Goal: Information Seeking & Learning: Learn about a topic

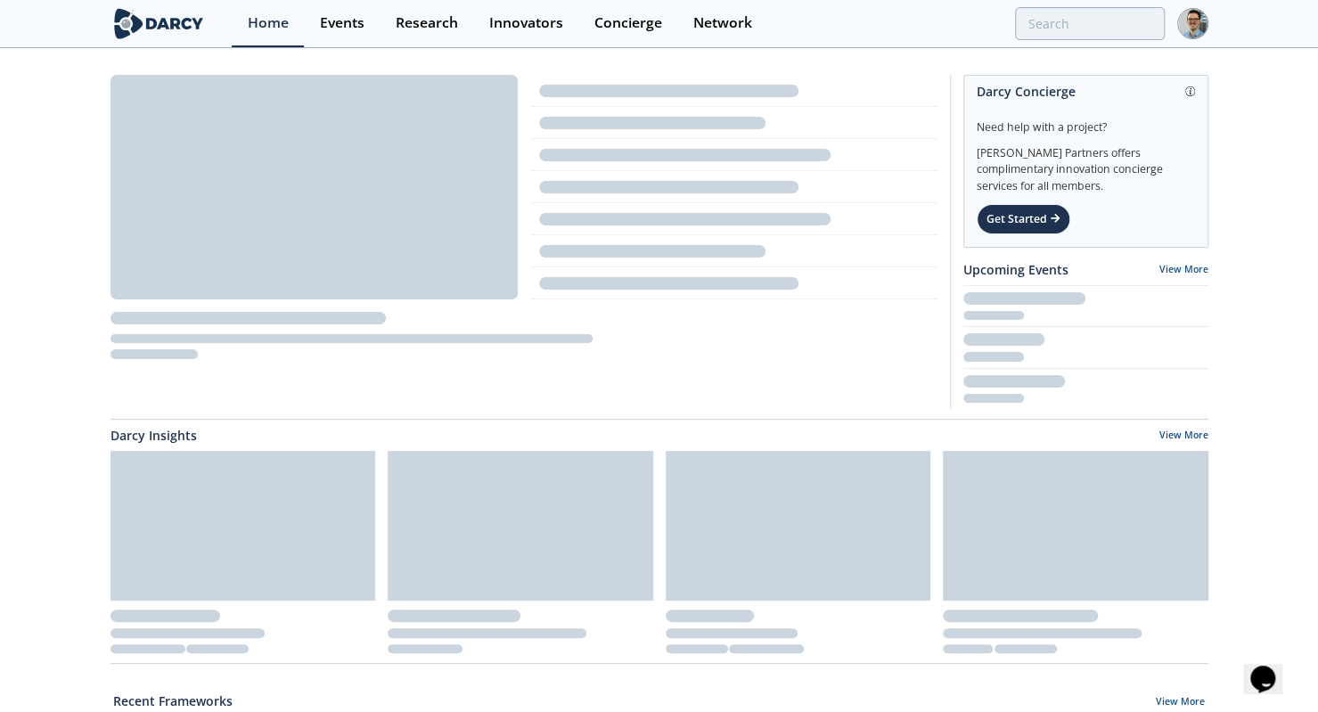
click at [330, 42] on link "Events" at bounding box center [342, 23] width 76 height 47
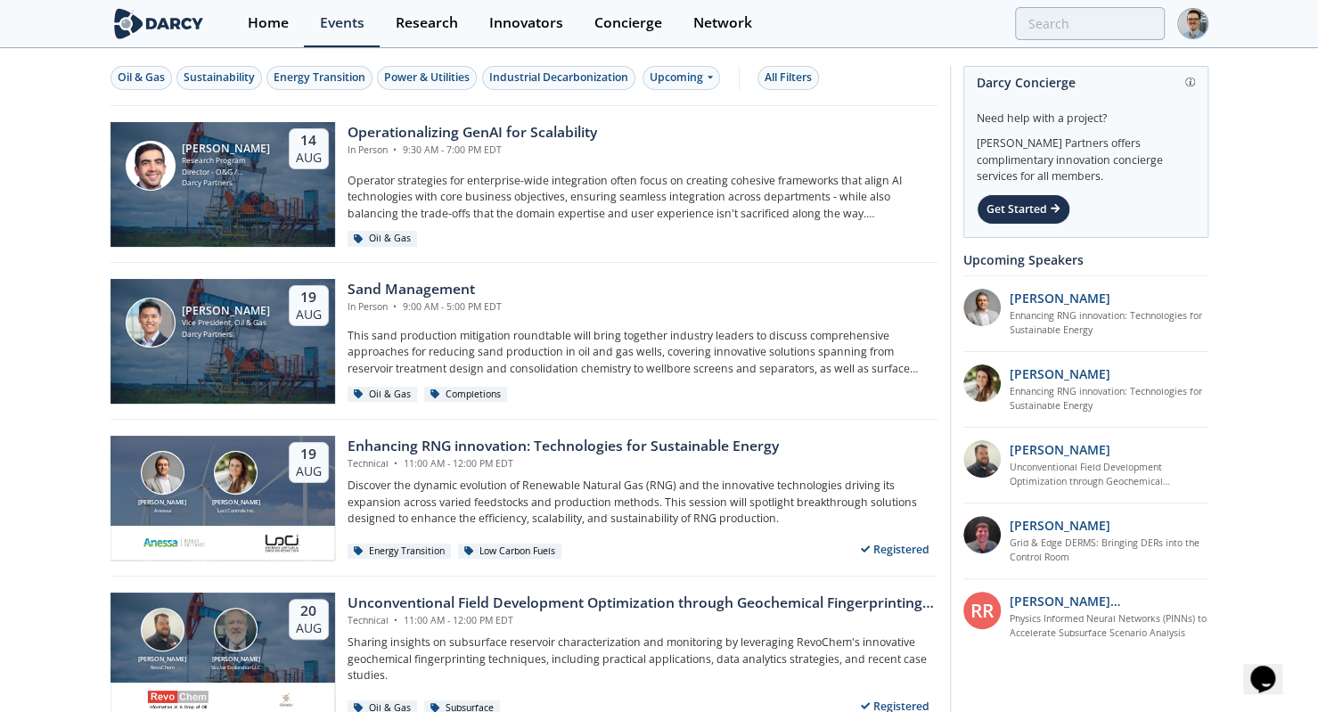
click at [673, 81] on div "Upcoming" at bounding box center [682, 78] width 78 height 24
click at [663, 134] on div "Past" at bounding box center [700, 135] width 111 height 29
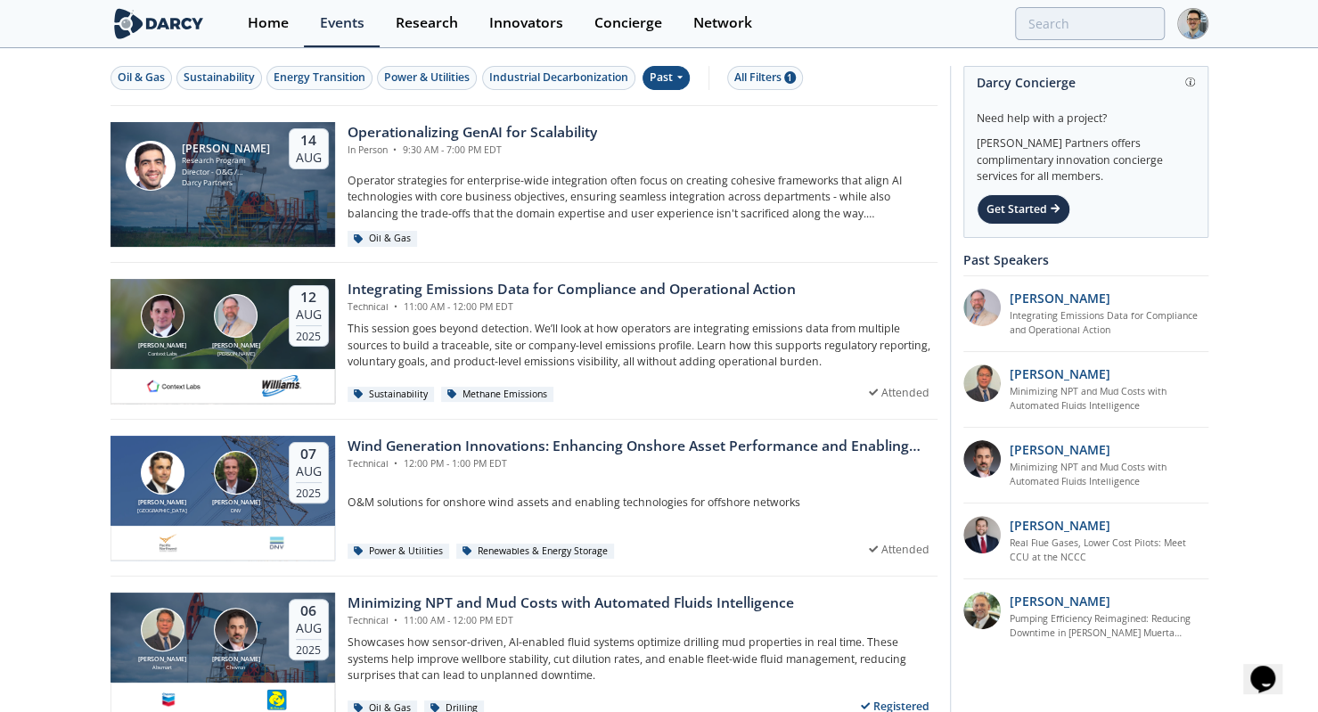
click at [278, 342] on div "[PERSON_NAME] Context Labs [PERSON_NAME]" at bounding box center [200, 325] width 166 height 63
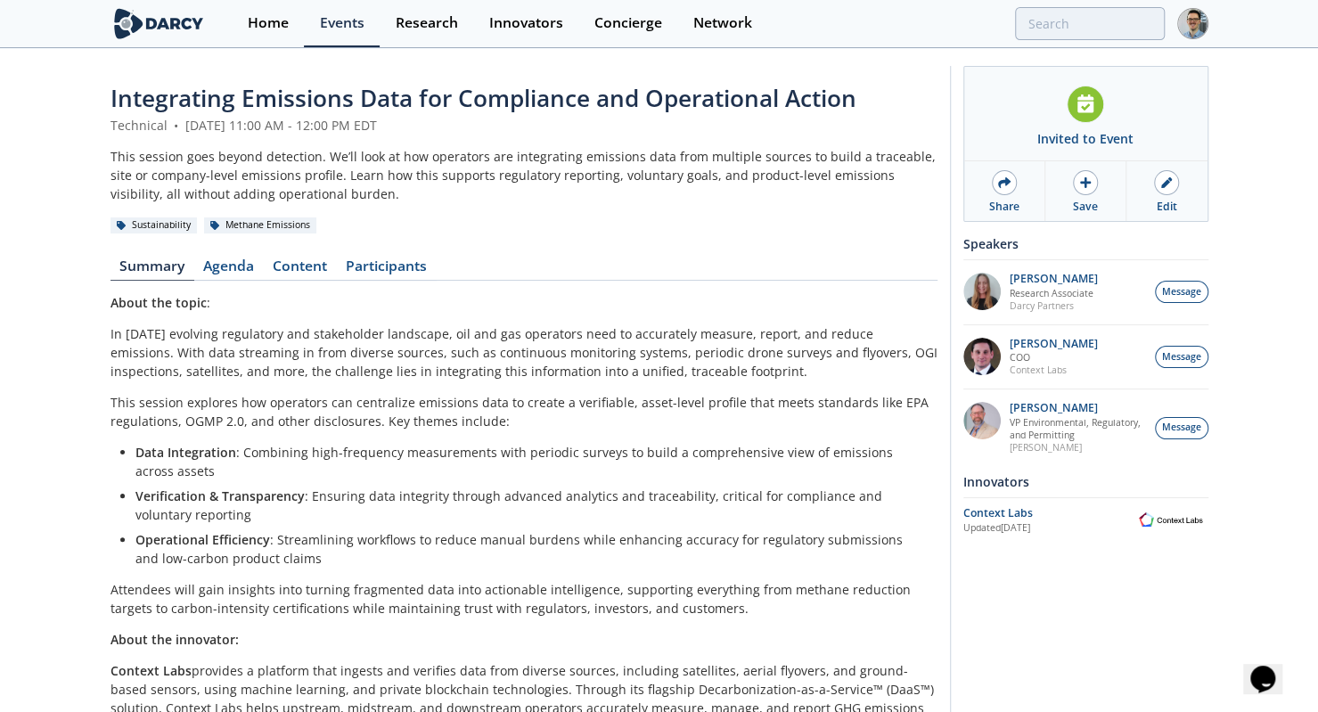
drag, startPoint x: 733, startPoint y: 370, endPoint x: 114, endPoint y: 340, distance: 619.2
click at [114, 340] on p "In [DATE] evolving regulatory and stakeholder landscape, oil and gas operators …" at bounding box center [524, 352] width 827 height 56
click at [344, 553] on li "Operational Efficiency : Streamlining workflows to reduce manual burdens while …" at bounding box center [530, 548] width 790 height 37
click at [608, 502] on li "Verification & Transparency : Ensuring data integrity through advanced analytic…" at bounding box center [530, 505] width 790 height 37
click at [298, 20] on link "Home" at bounding box center [268, 23] width 72 height 47
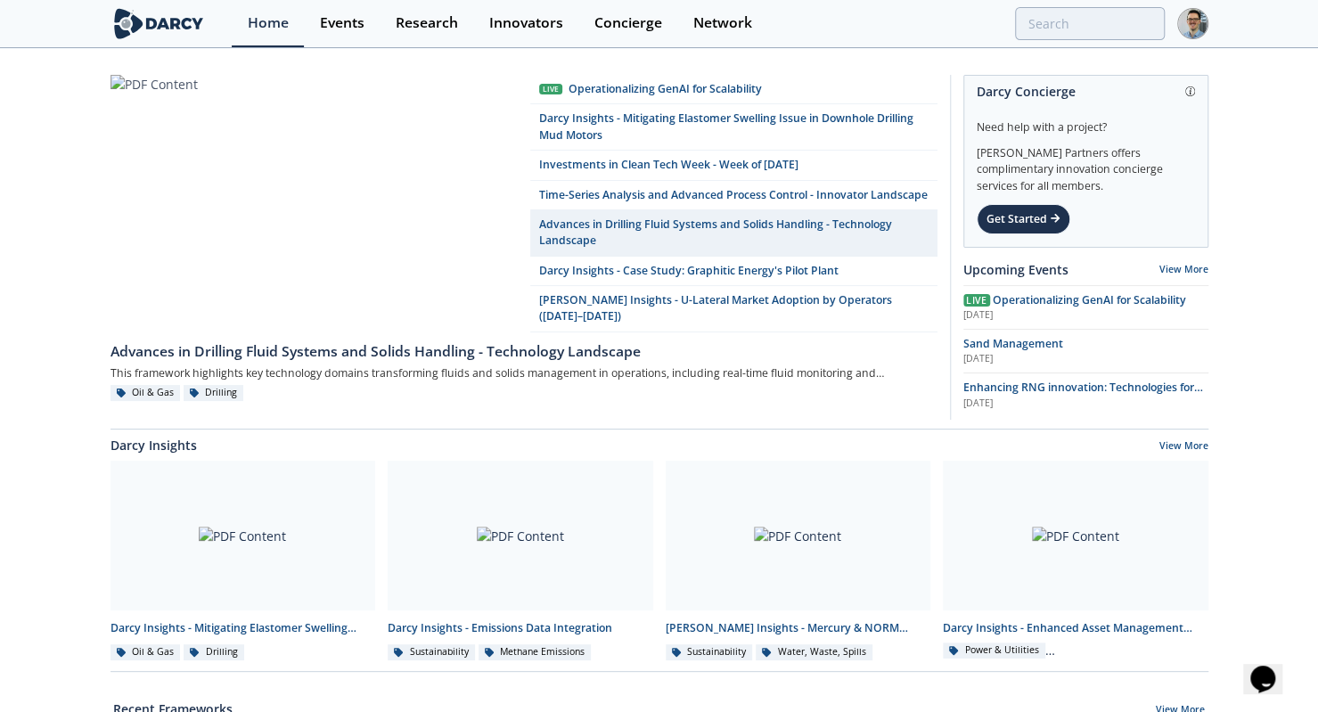
click at [271, 16] on div "Home" at bounding box center [268, 23] width 41 height 14
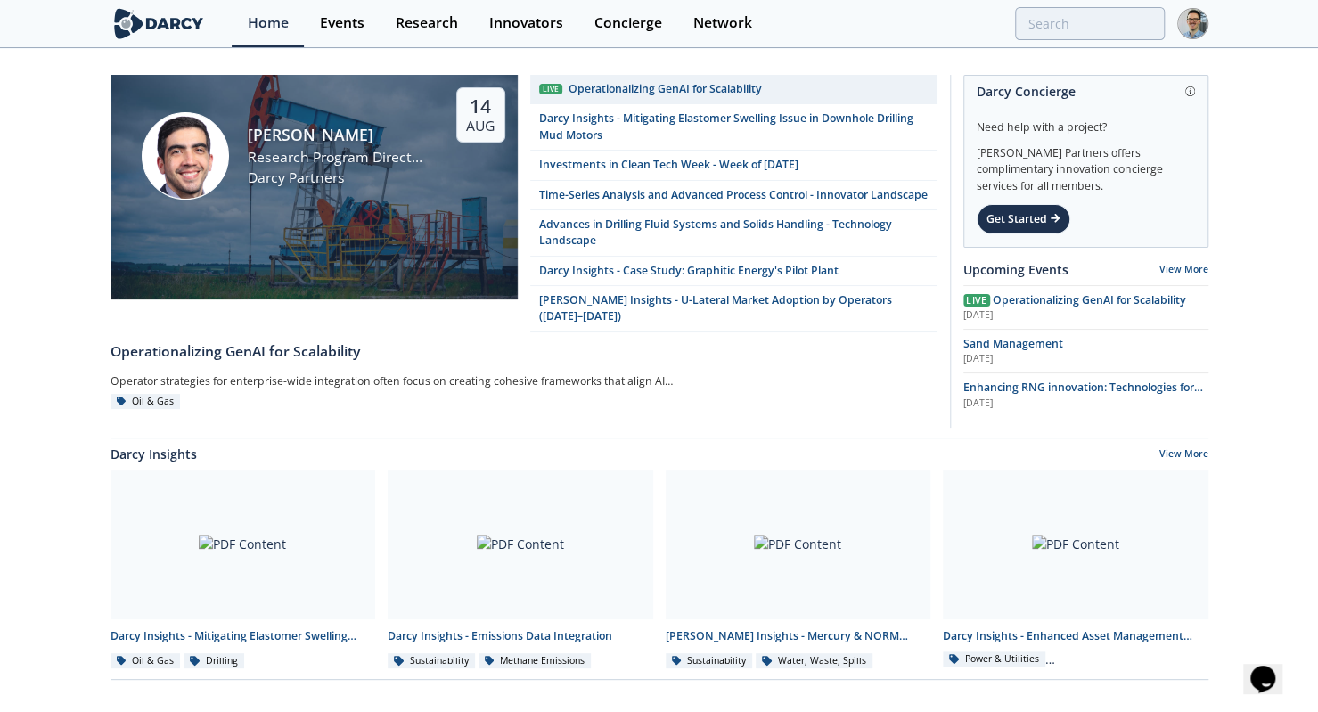
click at [355, 28] on div "Events" at bounding box center [342, 23] width 45 height 14
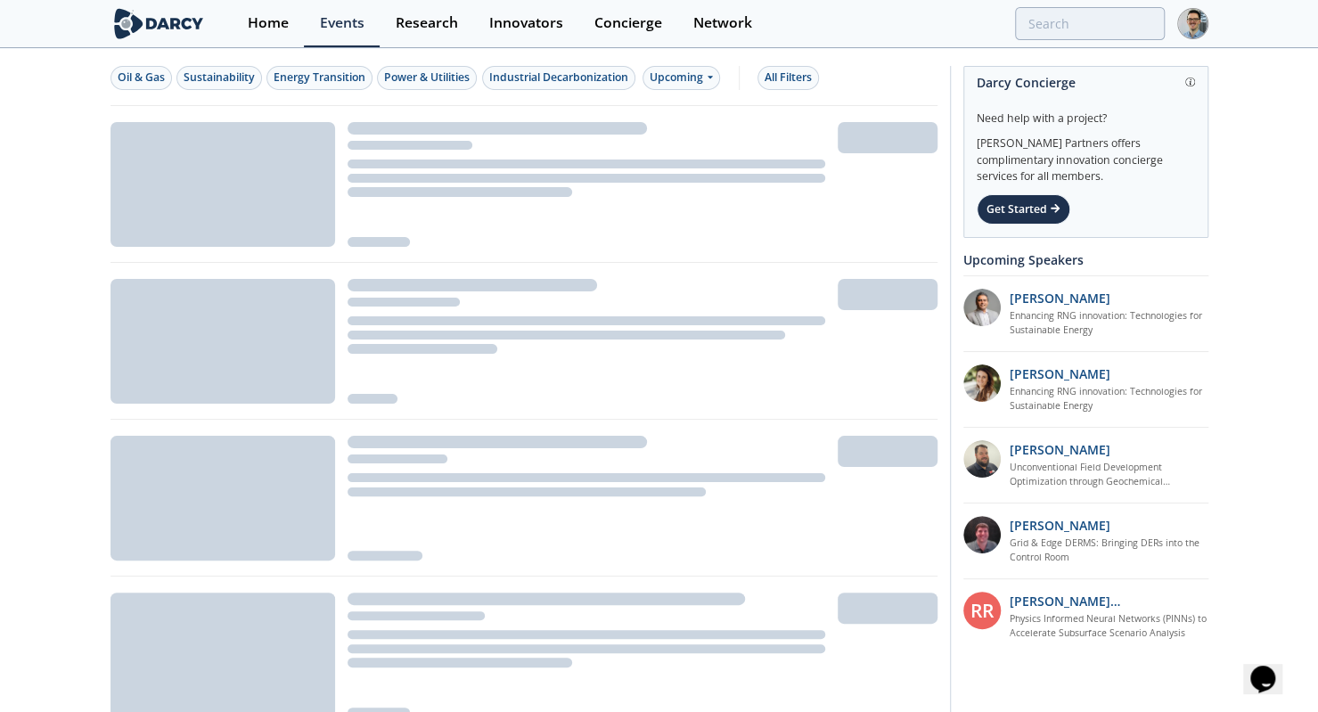
click at [453, 75] on div "Power & Utilities" at bounding box center [427, 78] width 86 height 16
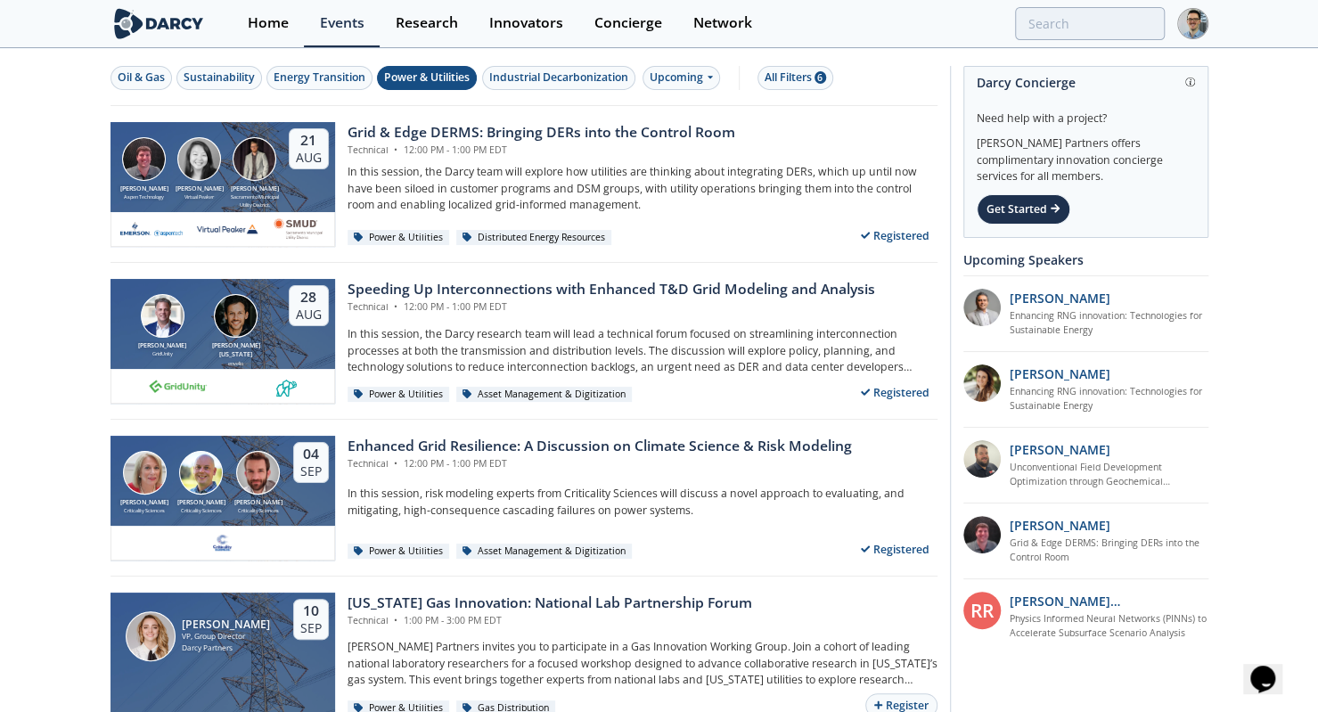
click at [434, 90] on div "Oil & Gas Sustainability Energy Transition Power & Utilities Industrial Decarbo…" at bounding box center [524, 78] width 827 height 56
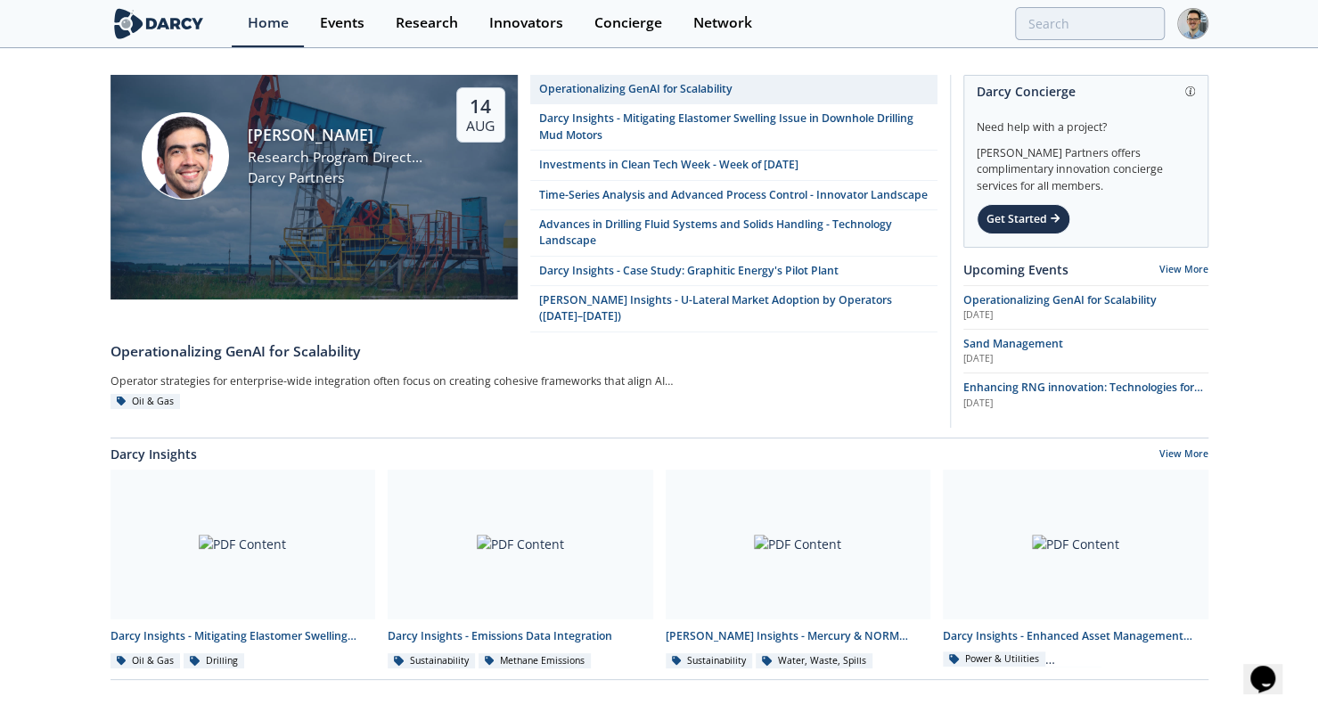
click at [454, 25] on div "Research" at bounding box center [427, 23] width 62 height 14
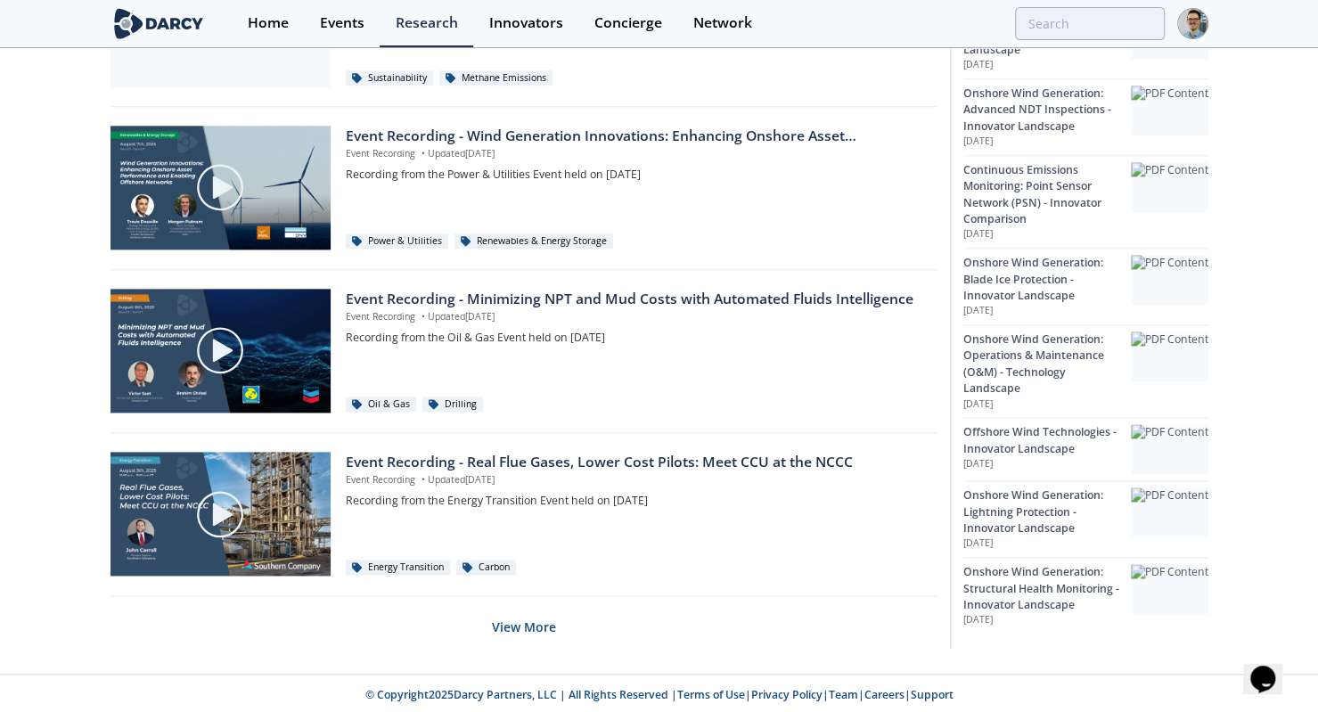
scroll to position [1131, 0]
click at [499, 628] on button "View More" at bounding box center [524, 628] width 64 height 44
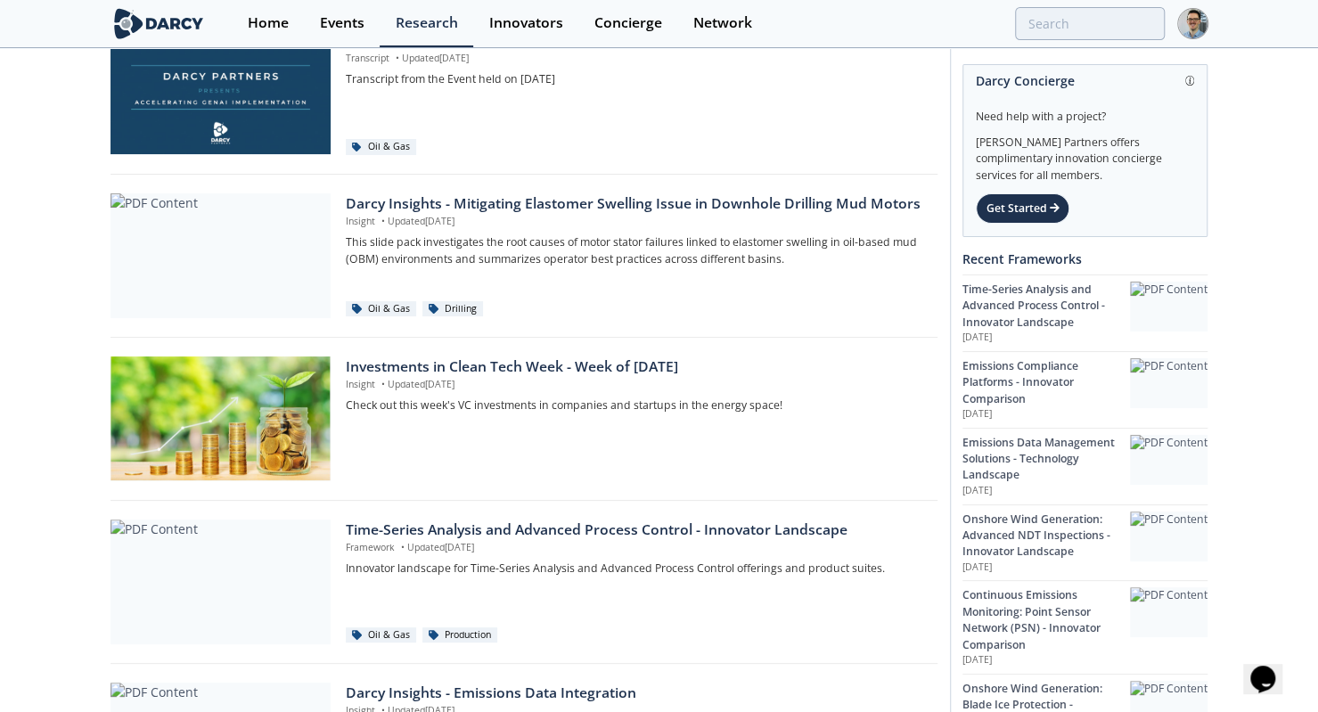
scroll to position [0, 0]
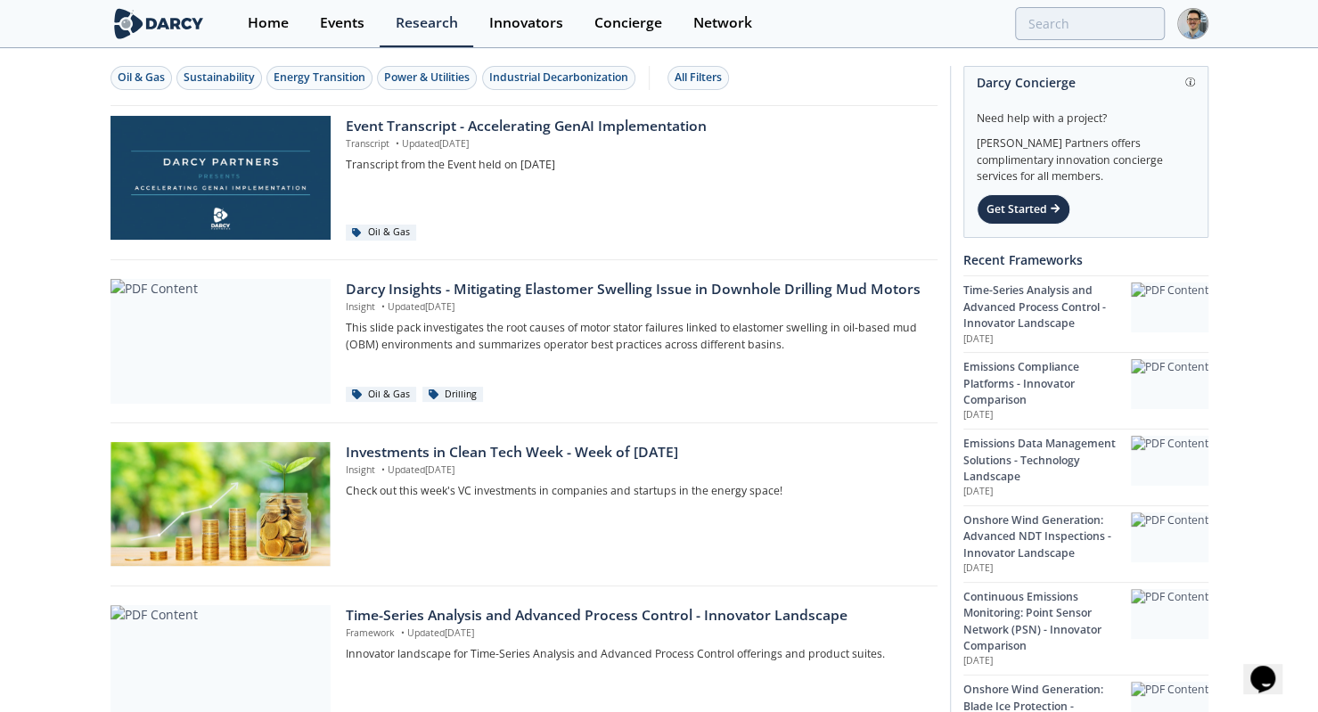
click at [448, 86] on button "Power & Utilities" at bounding box center [427, 78] width 100 height 24
